Goal: Information Seeking & Learning: Check status

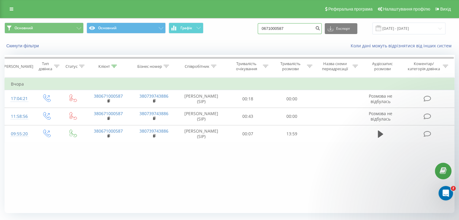
drag, startPoint x: 291, startPoint y: 28, endPoint x: 186, endPoint y: 34, distance: 105.5
click at [186, 34] on div "Основний Основний Графік 0671000587 Експорт .csv .xls .xlsx 19.06.2025 - 19.09.…" at bounding box center [230, 29] width 450 height 12
paste input "979757588"
type input "0979757588"
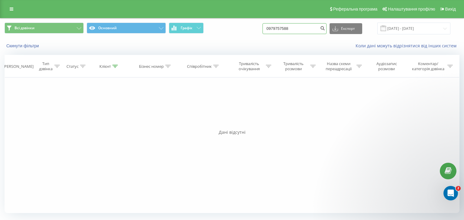
click at [307, 28] on input "0979757588" at bounding box center [294, 28] width 64 height 11
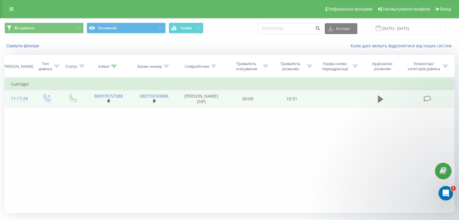
click at [379, 99] on icon at bounding box center [380, 99] width 5 height 7
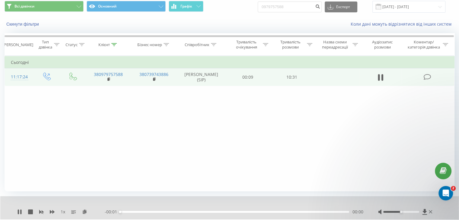
scroll to position [39, 0]
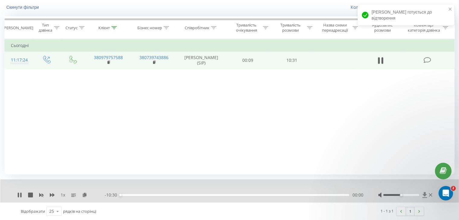
click at [424, 194] on icon at bounding box center [424, 195] width 5 height 6
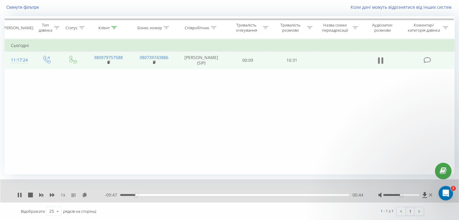
click at [382, 59] on icon at bounding box center [380, 60] width 5 height 8
click at [425, 57] on icon at bounding box center [428, 60] width 8 height 6
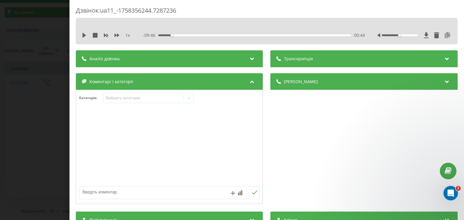
click at [444, 35] on icon at bounding box center [447, 35] width 7 height 6
click at [80, 76] on div "Коментарі і категорії" at bounding box center [169, 81] width 187 height 17
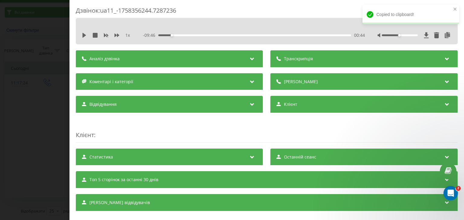
click at [51, 74] on div "Дзвінок : ua11_-1758356244.7287236 1 x - 09:46 00:44 00:44 Транскрипція Для AI-…" at bounding box center [232, 110] width 464 height 220
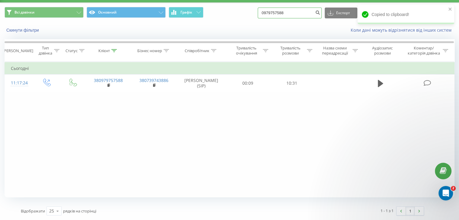
drag, startPoint x: 271, startPoint y: 17, endPoint x: 244, endPoint y: 20, distance: 27.7
click at [216, 22] on div "Всі дзвінки Основний Графік 0979757588 Експорт .csv .xls .xlsx 20.06.2025 - 20.…" at bounding box center [229, 13] width 459 height 20
paste input "380502923386"
drag, startPoint x: 272, startPoint y: 12, endPoint x: 258, endPoint y: 15, distance: 13.9
click at [257, 15] on div "Всі дзвінки Основний Графік 380502923386 Експорт .csv .xls .xlsx 20.06.2025 - 2…" at bounding box center [230, 13] width 450 height 12
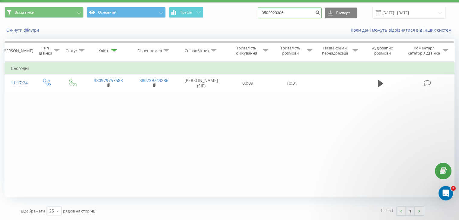
click at [275, 13] on input "0502923386" at bounding box center [290, 13] width 64 height 11
type input "0502923386"
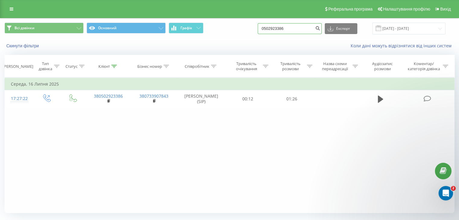
drag, startPoint x: 295, startPoint y: 27, endPoint x: 214, endPoint y: 39, distance: 82.3
click at [214, 38] on div "Всі дзвінки Основний Графік 0502923386 Експорт .csv .xls .xlsx [DATE] - [DATE] …" at bounding box center [229, 35] width 459 height 35
paste input "38"
drag, startPoint x: 273, startPoint y: 27, endPoint x: 255, endPoint y: 31, distance: 17.9
click at [255, 31] on div "Всі дзвінки Основний Графік 380502923386 Експорт .csv .xls .xlsx 20.06.2025 - 2…" at bounding box center [230, 29] width 450 height 12
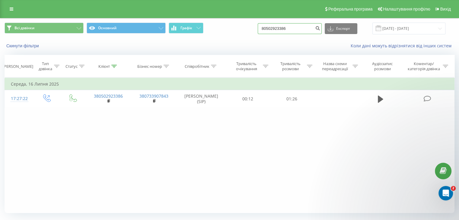
type input "0502923386"
drag, startPoint x: 299, startPoint y: 27, endPoint x: 165, endPoint y: 42, distance: 134.3
click at [165, 42] on div "Всі дзвінки Основний Графік 0502923386 Експорт .csv .xls .xlsx 20.06.2025 - 20.…" at bounding box center [229, 35] width 459 height 35
click at [301, 28] on input "0502923386" at bounding box center [290, 28] width 64 height 11
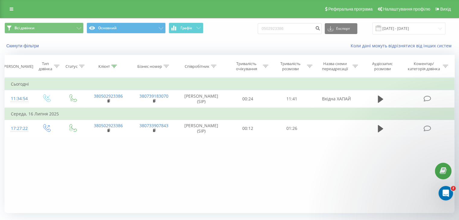
click at [286, 172] on div "Фільтрувати за умовою Дорівнює Введіть значення Скасувати OK Фільтрувати за умо…" at bounding box center [230, 146] width 450 height 136
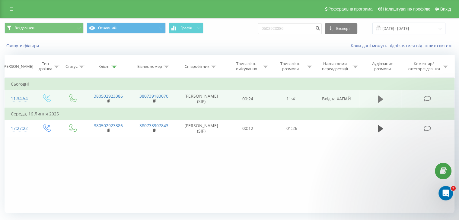
click at [379, 97] on icon at bounding box center [380, 99] width 5 height 7
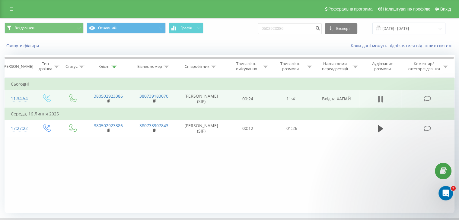
click at [381, 98] on icon at bounding box center [380, 99] width 5 height 8
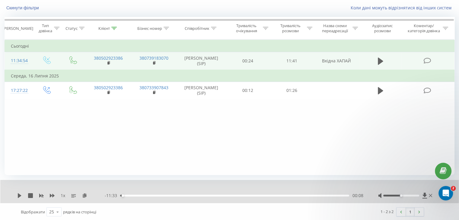
scroll to position [39, 0]
click at [424, 195] on icon at bounding box center [424, 195] width 5 height 6
